Goal: Information Seeking & Learning: Find specific fact

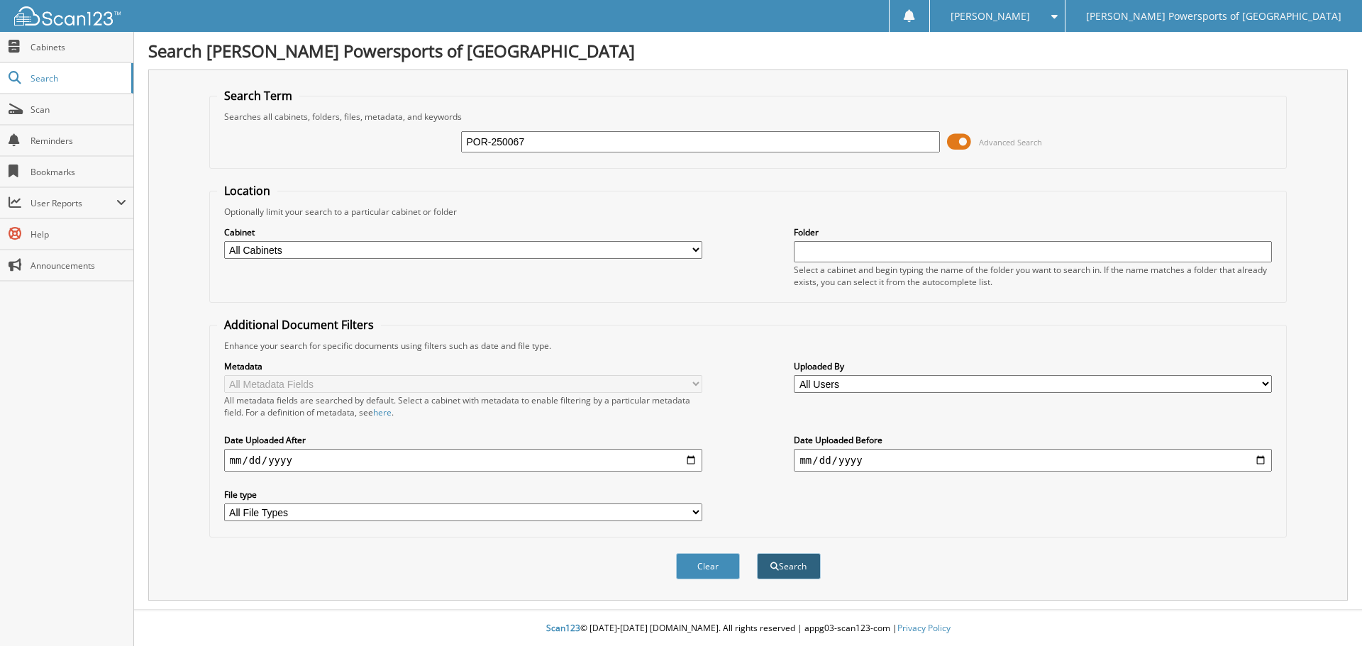
type input "POR-250067"
click at [809, 570] on button "Search" at bounding box center [789, 566] width 64 height 26
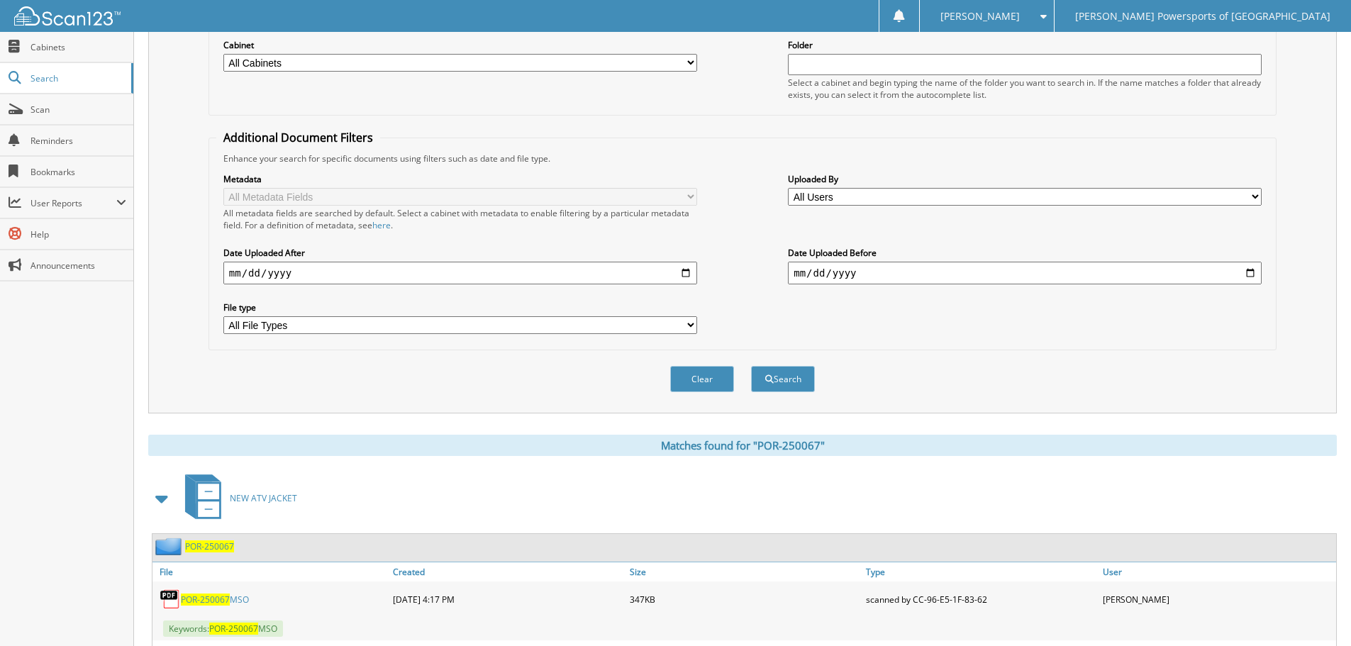
scroll to position [343, 0]
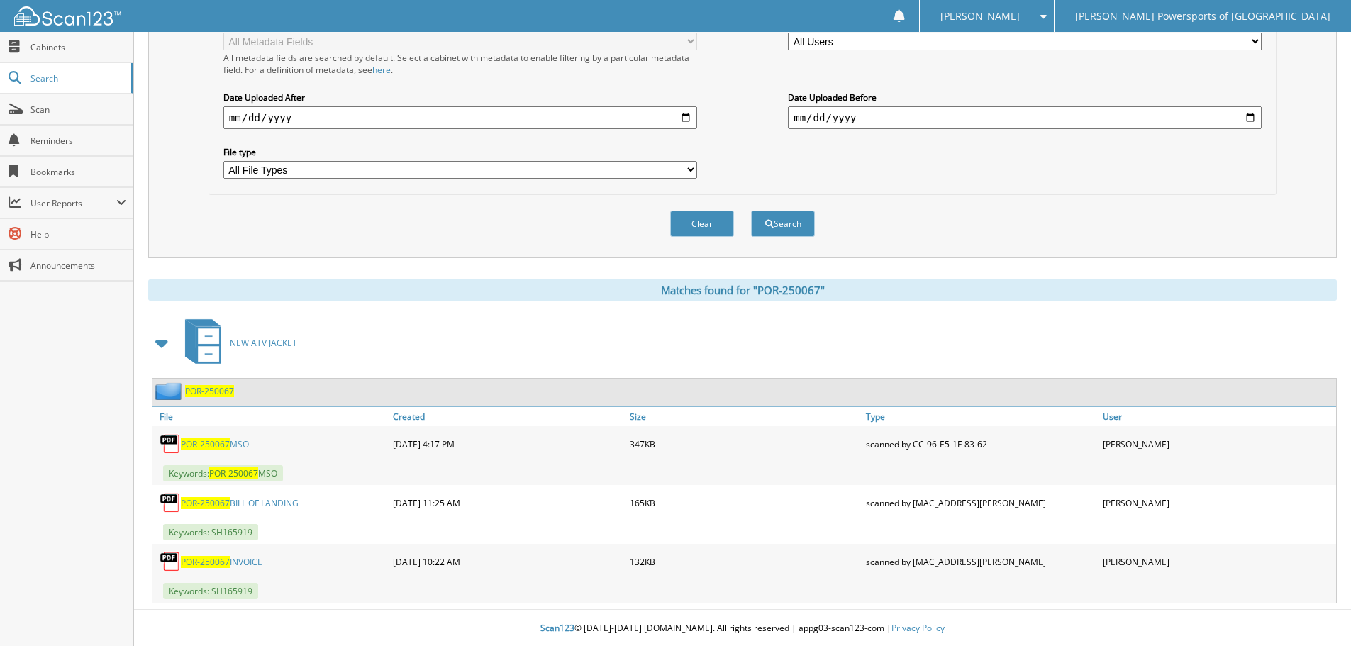
click at [242, 442] on link "POR-250067 MSO" at bounding box center [215, 444] width 68 height 12
